Goal: Transaction & Acquisition: Obtain resource

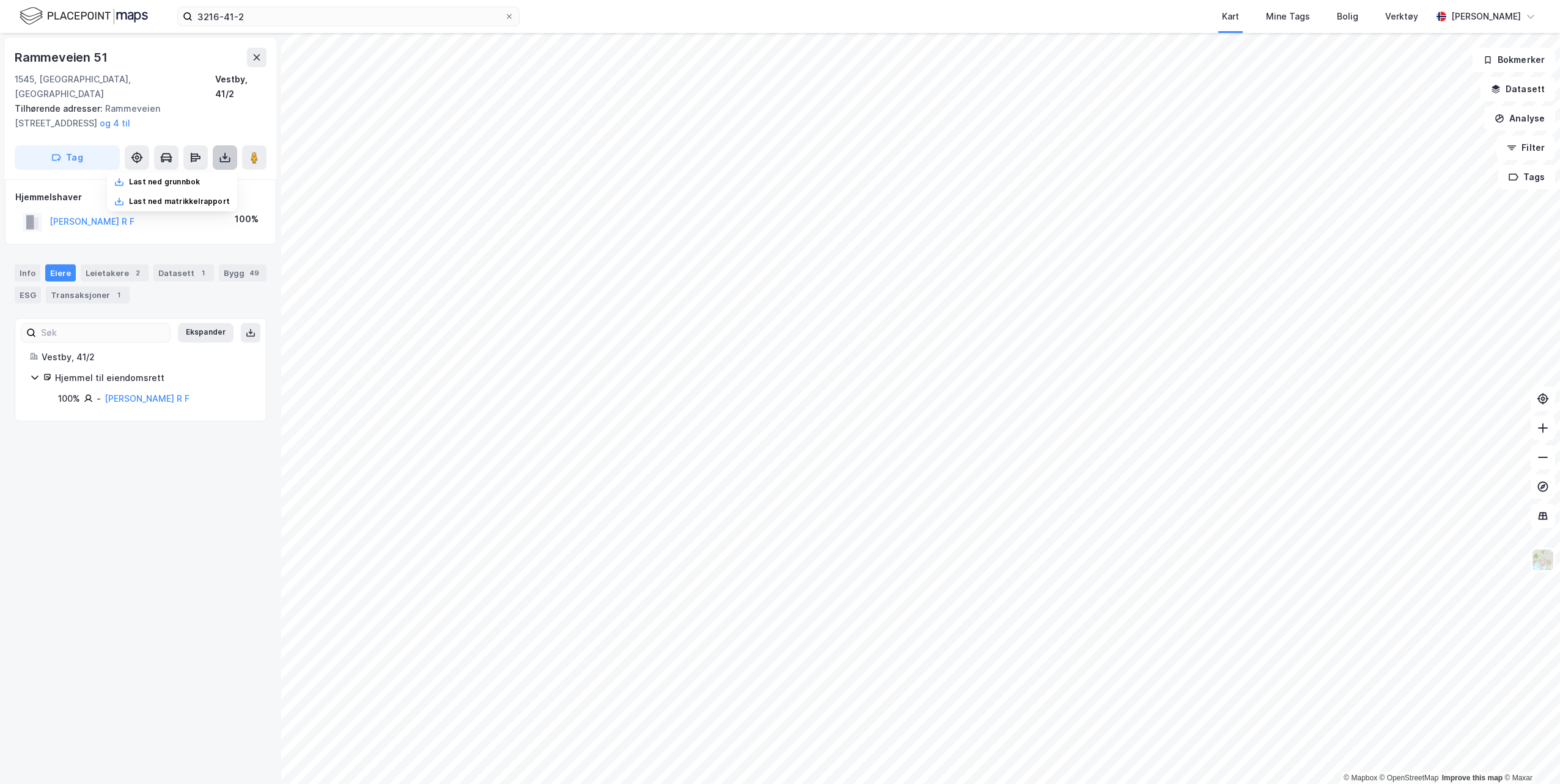
click at [223, 152] on icon at bounding box center [224, 157] width 12 height 12
click at [225, 153] on icon at bounding box center [224, 156] width 1 height 7
click at [188, 172] on div "Last ned grunnbok" at bounding box center [171, 182] width 130 height 20
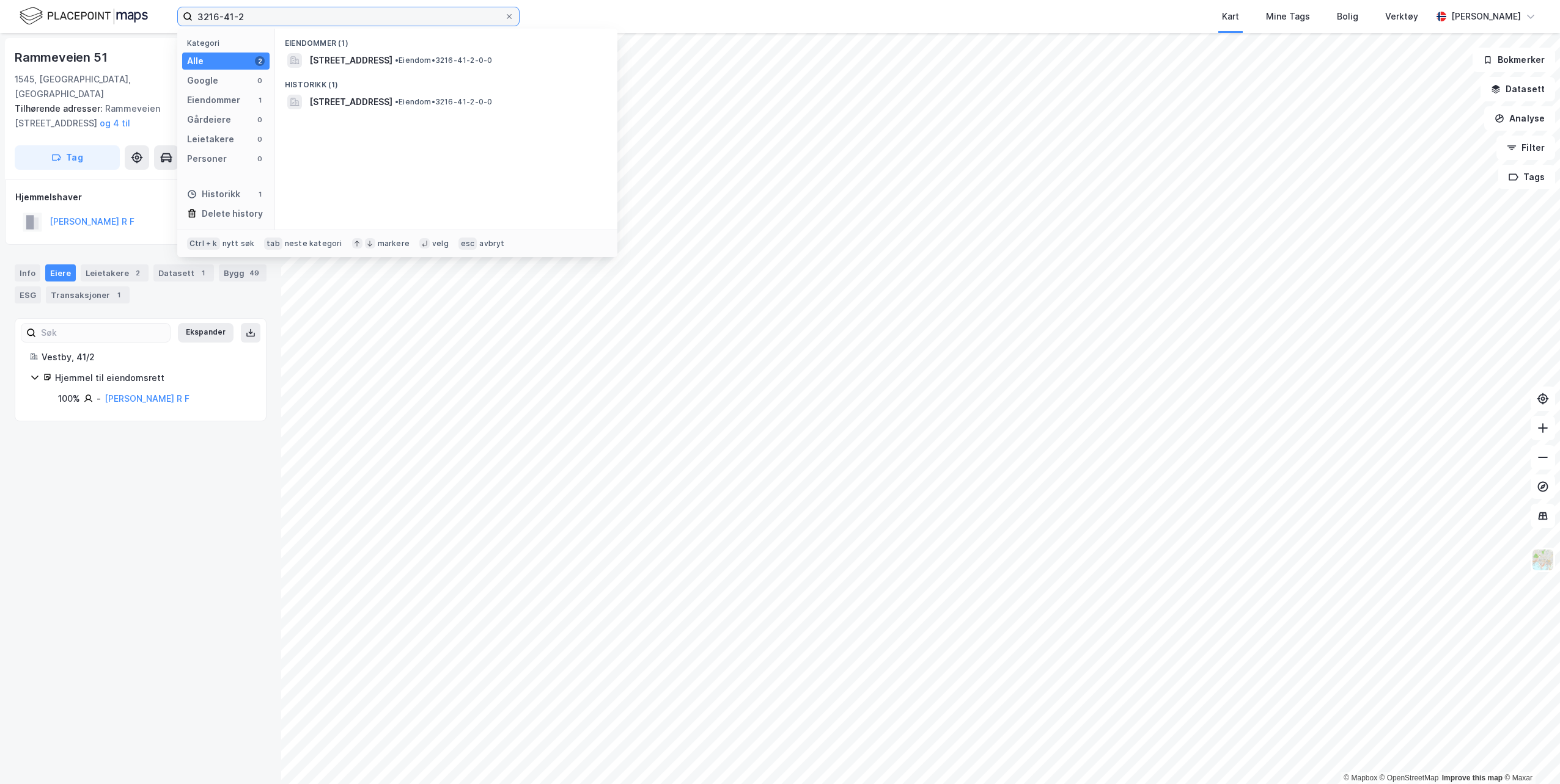
click at [258, 14] on input "3216-41-2" at bounding box center [349, 16] width 312 height 18
click at [384, 59] on span "[STREET_ADDRESS]" at bounding box center [351, 60] width 83 height 15
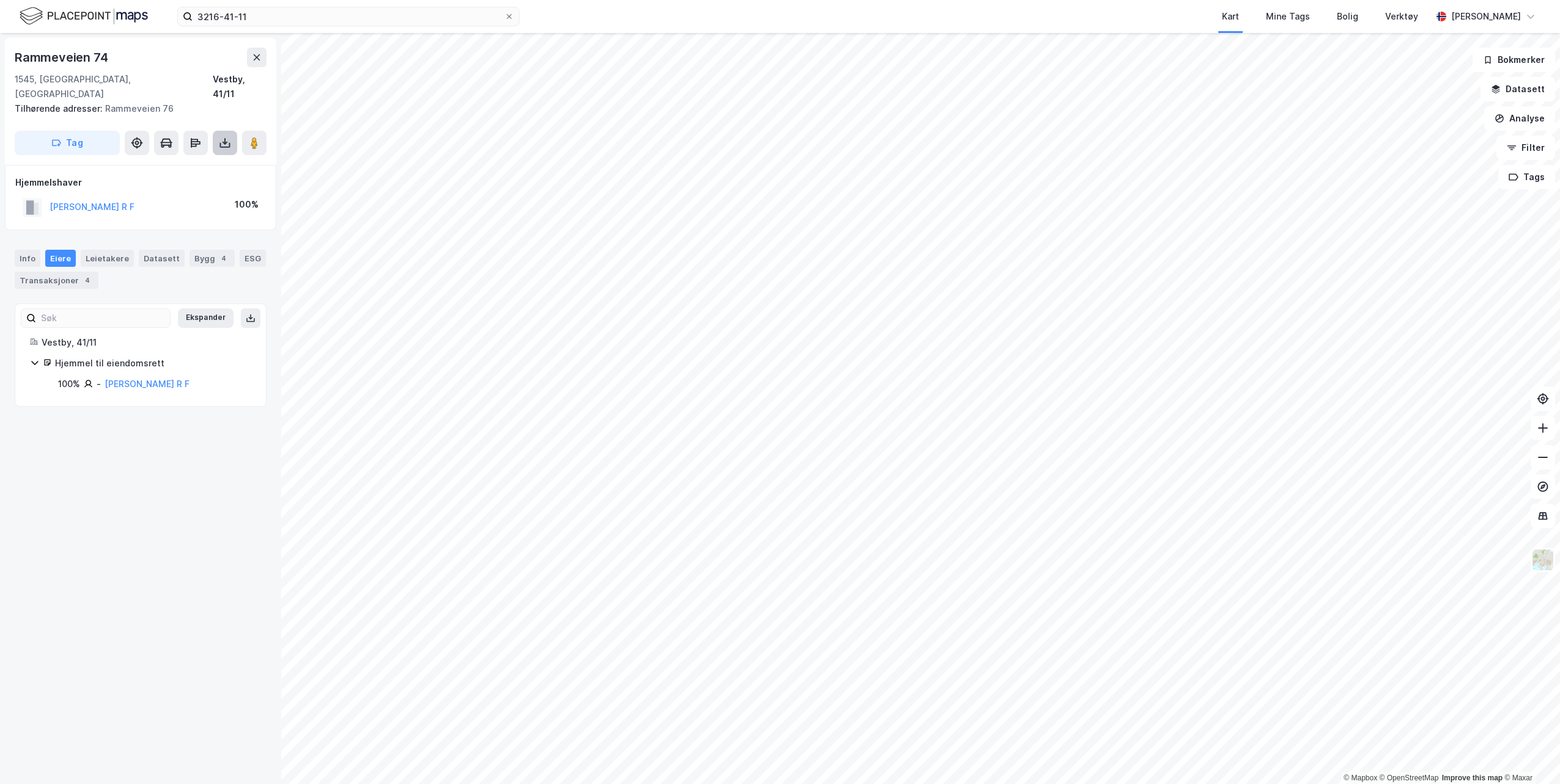
click at [231, 132] on button at bounding box center [225, 143] width 24 height 24
click at [223, 157] on div "Last ned grunnbok" at bounding box center [171, 167] width 130 height 20
click at [260, 15] on input "3216-41-11" at bounding box center [349, 16] width 312 height 18
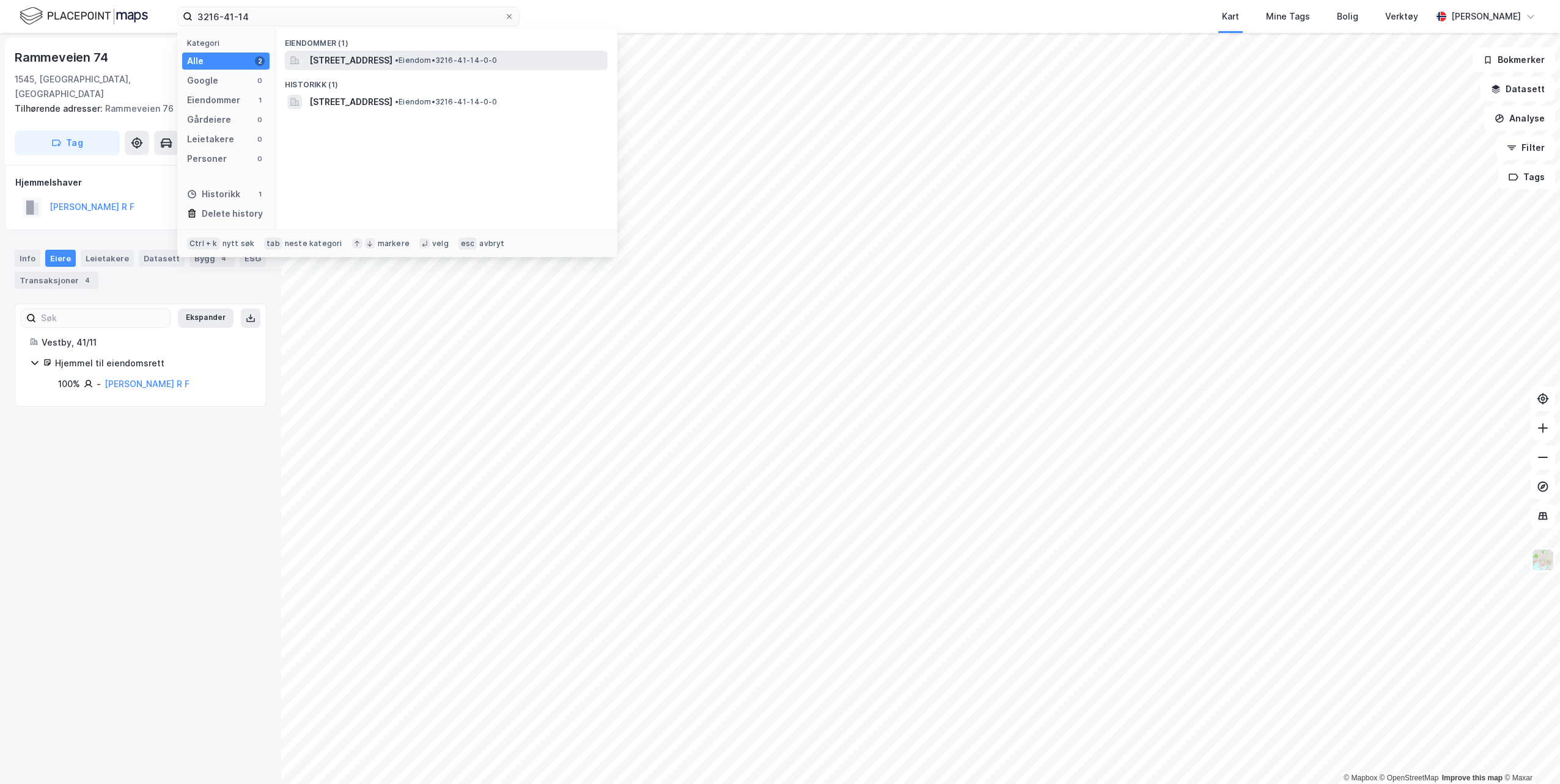
click at [393, 64] on span "[STREET_ADDRESS]" at bounding box center [351, 60] width 83 height 15
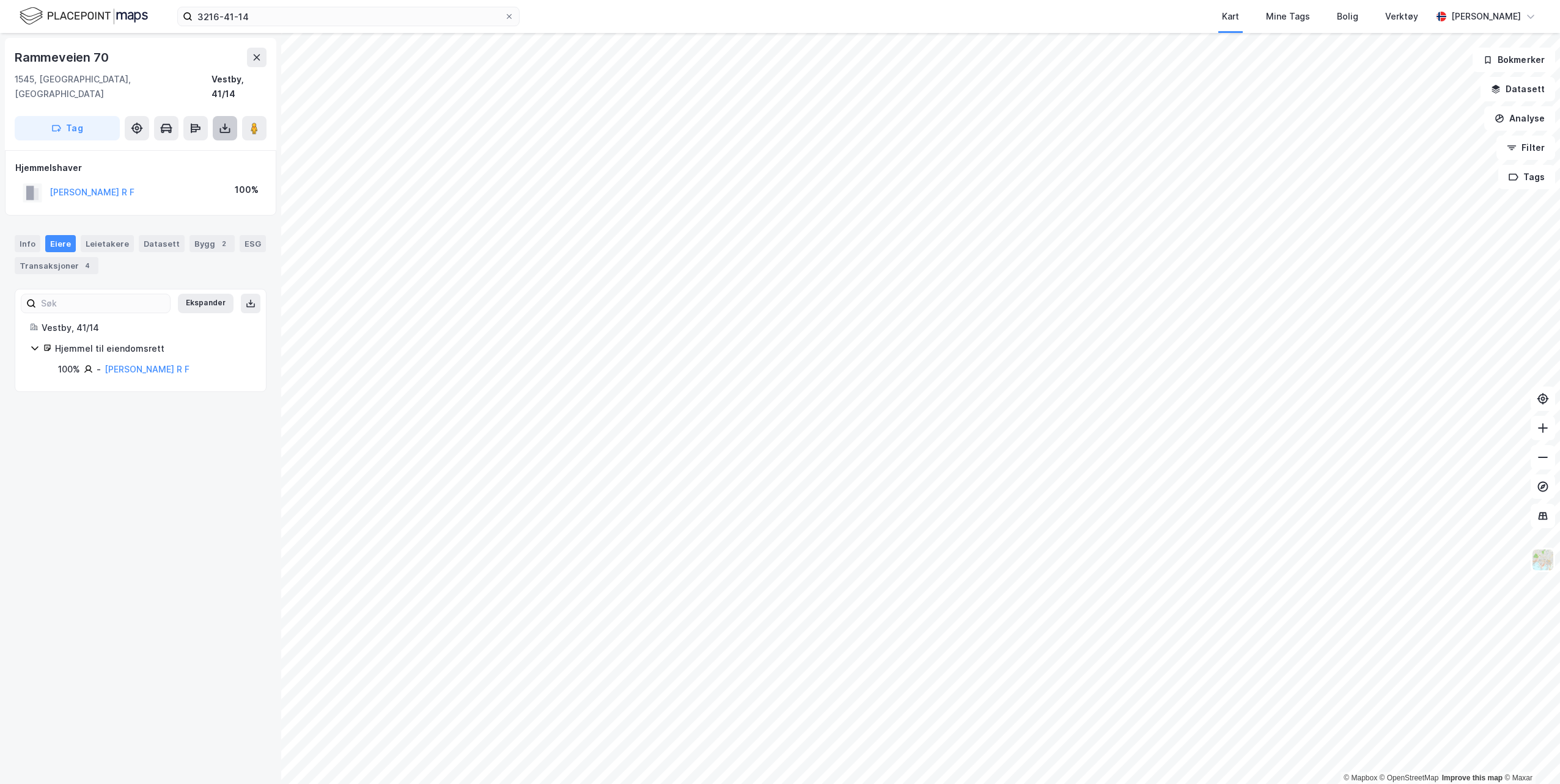
click at [222, 122] on button at bounding box center [225, 128] width 24 height 24
click at [220, 143] on div "Last ned grunnbok" at bounding box center [171, 153] width 130 height 20
click at [224, 128] on icon at bounding box center [225, 131] width 11 height 5
click at [223, 127] on icon at bounding box center [225, 129] width 5 height 3
click at [190, 148] on div "Last ned grunnbok" at bounding box center [164, 153] width 71 height 10
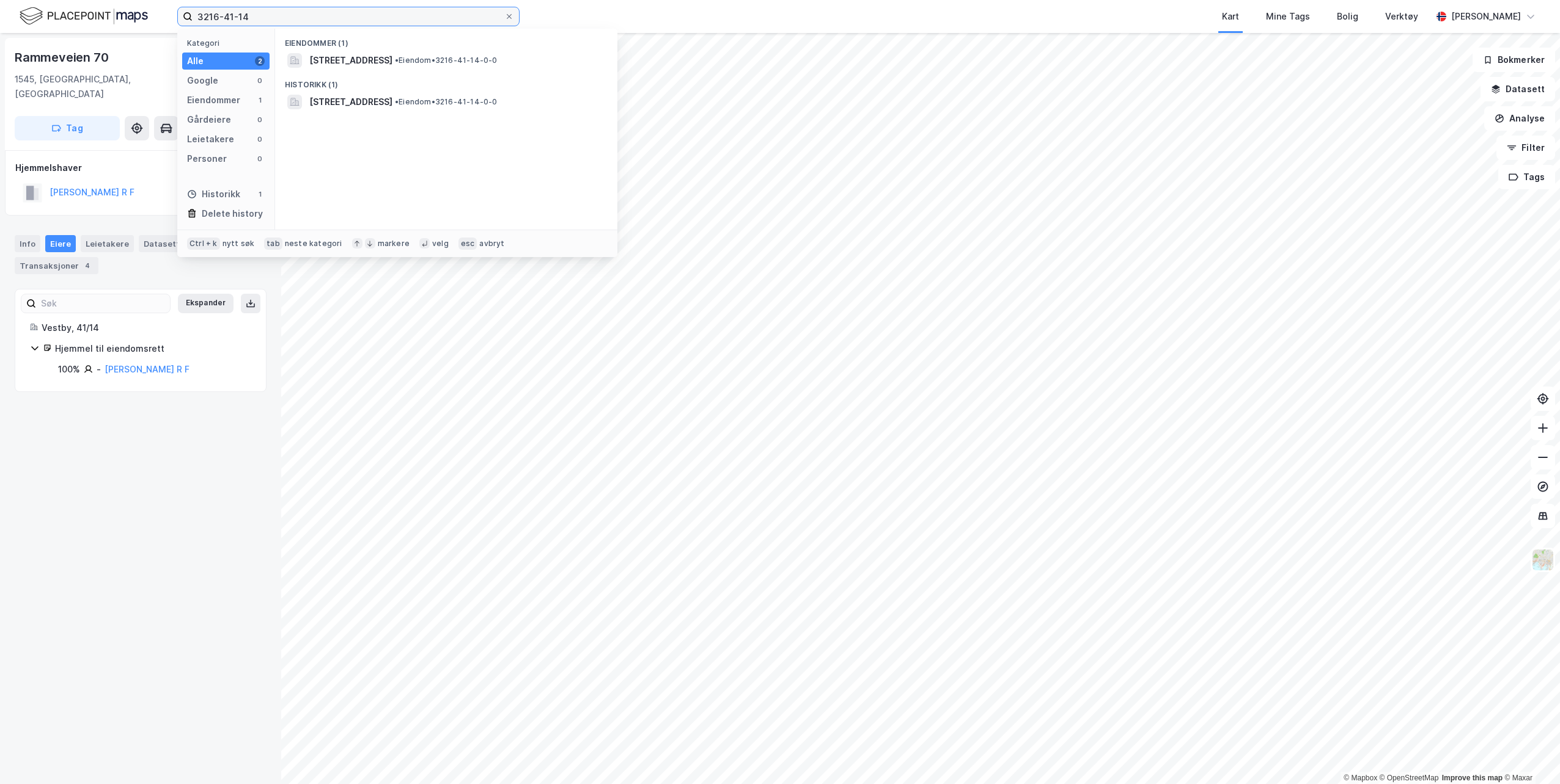
click at [264, 16] on input "3216-41-14" at bounding box center [349, 16] width 312 height 18
click at [387, 55] on span "[STREET_ADDRESS]" at bounding box center [351, 60] width 83 height 15
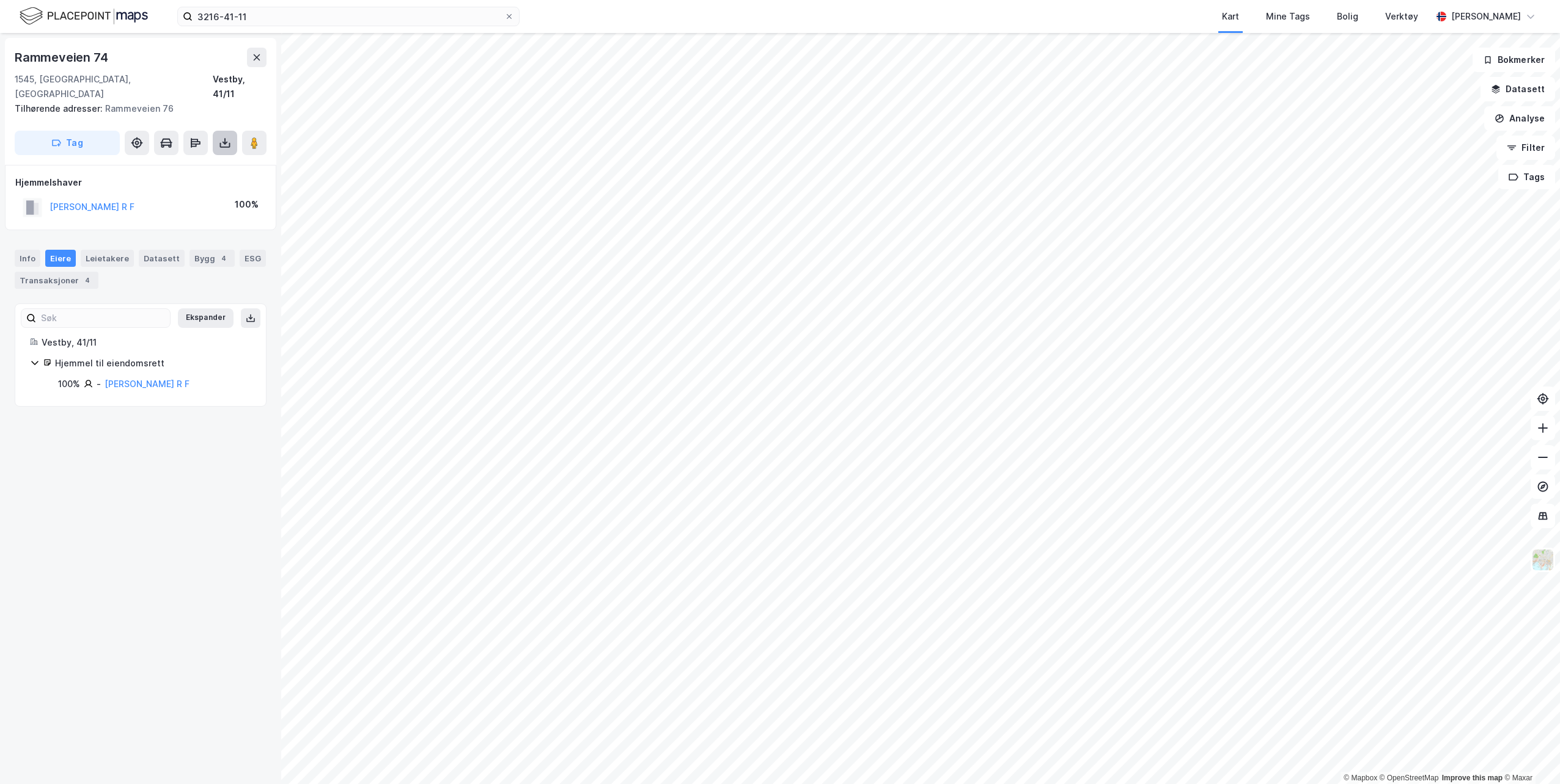
click at [219, 137] on icon at bounding box center [224, 143] width 12 height 12
click at [193, 162] on div "Last ned grunnbok" at bounding box center [164, 167] width 71 height 10
click at [248, 17] on input "3216-41-11" at bounding box center [349, 16] width 312 height 18
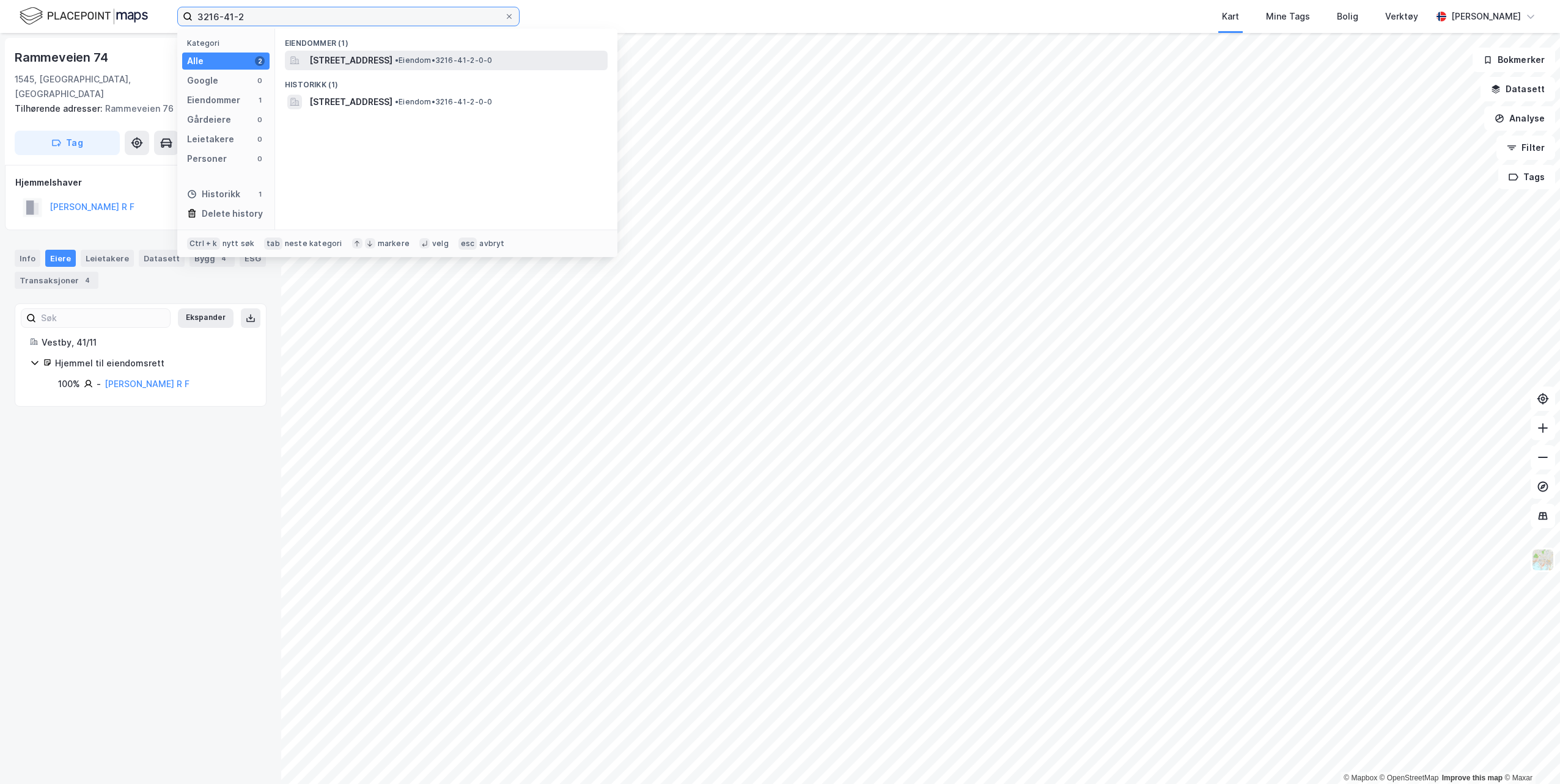
type input "3216-41-2"
click at [393, 60] on span "[STREET_ADDRESS]" at bounding box center [351, 60] width 83 height 15
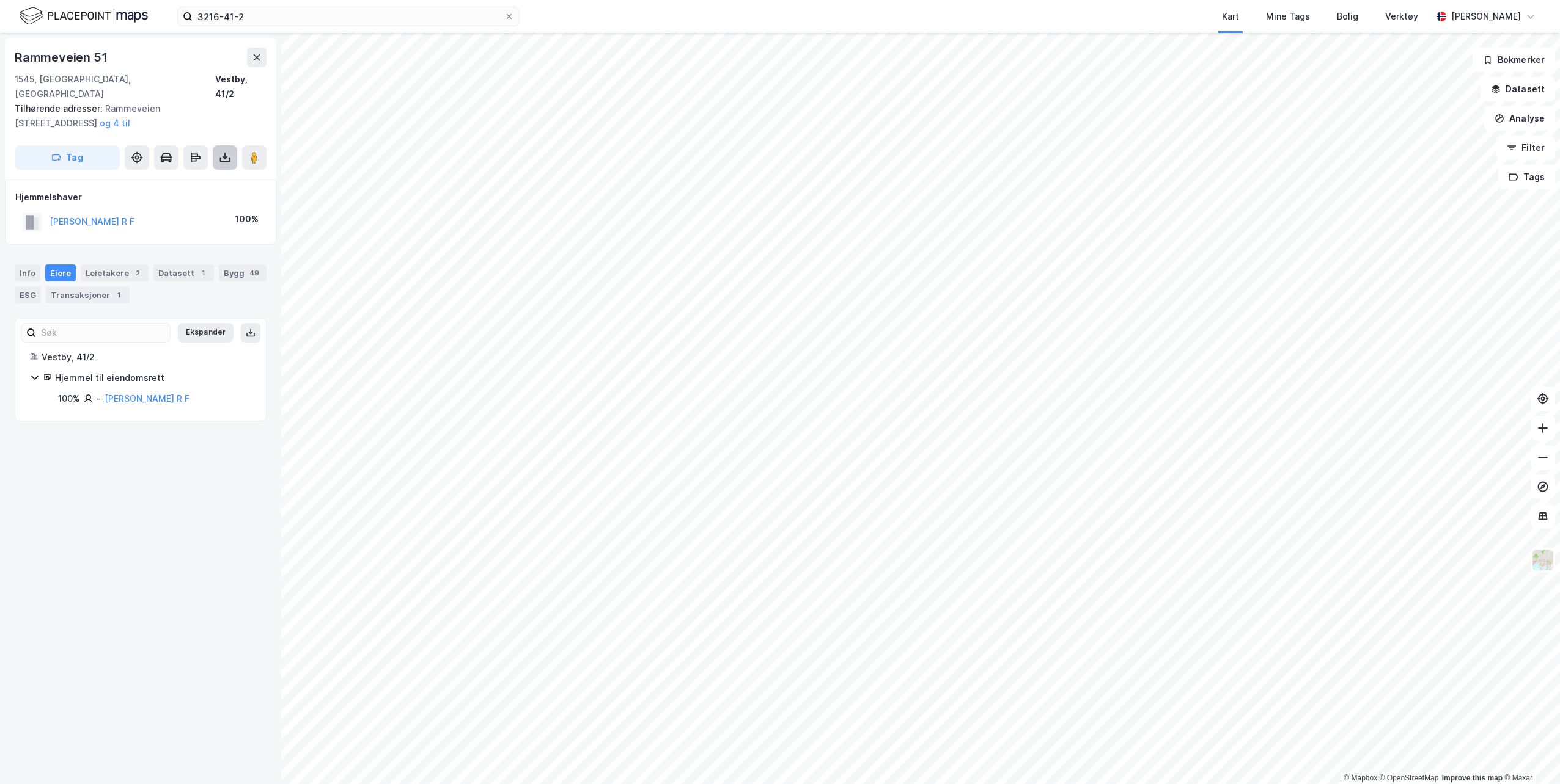
click at [222, 149] on button at bounding box center [225, 157] width 24 height 24
click at [218, 172] on div "Last ned grunnbok" at bounding box center [171, 182] width 130 height 20
click at [222, 152] on icon at bounding box center [224, 157] width 12 height 12
click at [228, 152] on icon at bounding box center [224, 157] width 12 height 12
click at [183, 177] on div "Last ned grunnbok" at bounding box center [164, 182] width 71 height 10
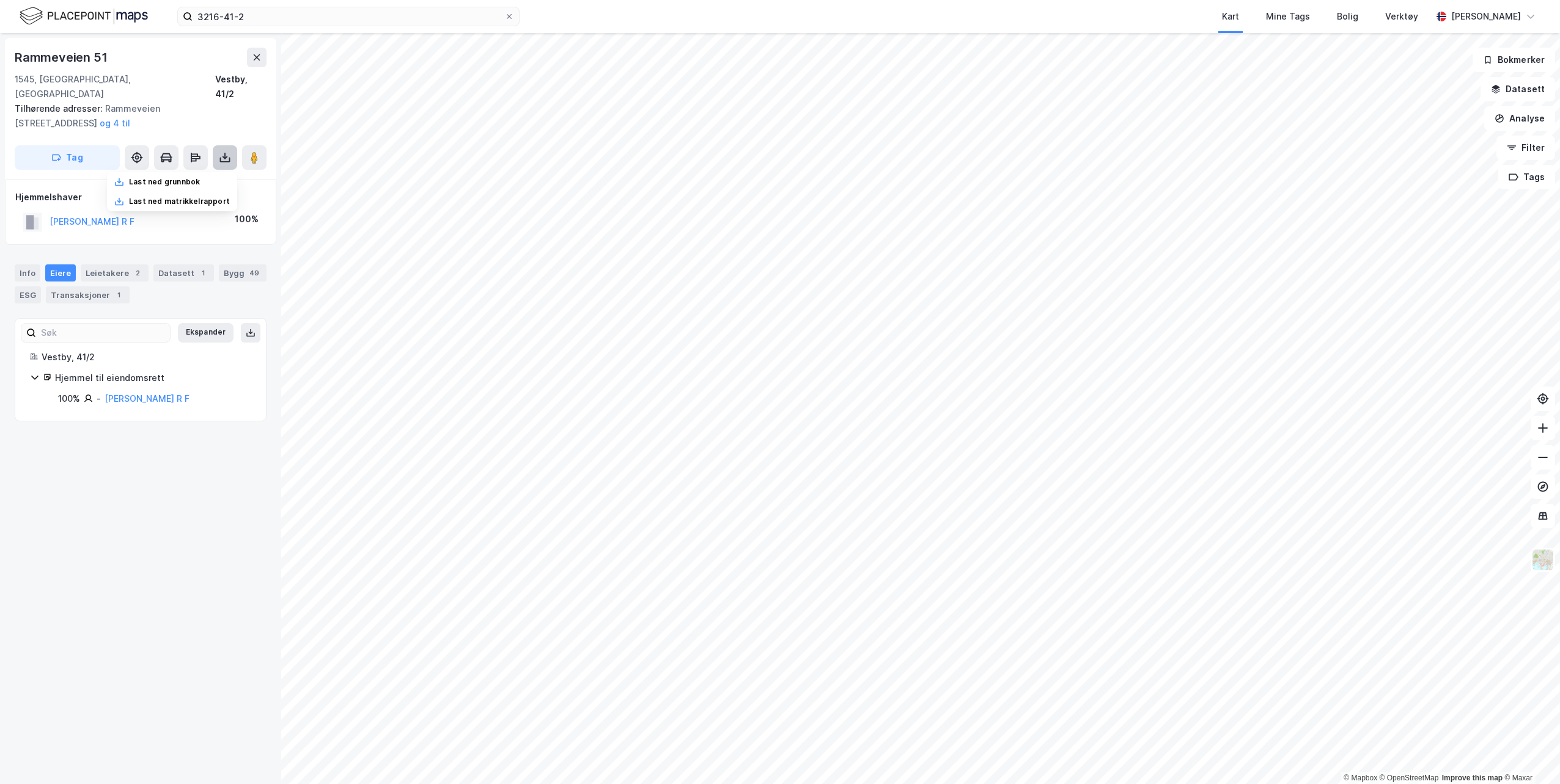
click at [220, 152] on icon at bounding box center [224, 157] width 12 height 12
click at [221, 157] on icon at bounding box center [225, 159] width 11 height 5
click at [217, 172] on div "Last ned grunnbok" at bounding box center [171, 182] width 130 height 20
